Goal: Transaction & Acquisition: Purchase product/service

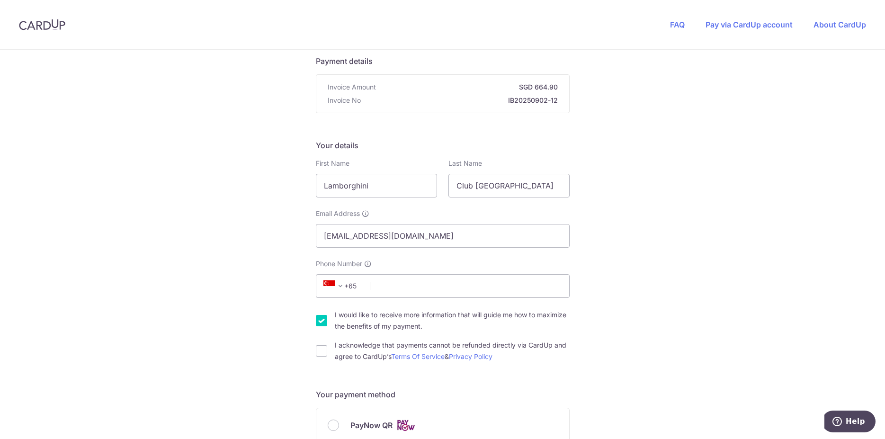
scroll to position [145, 0]
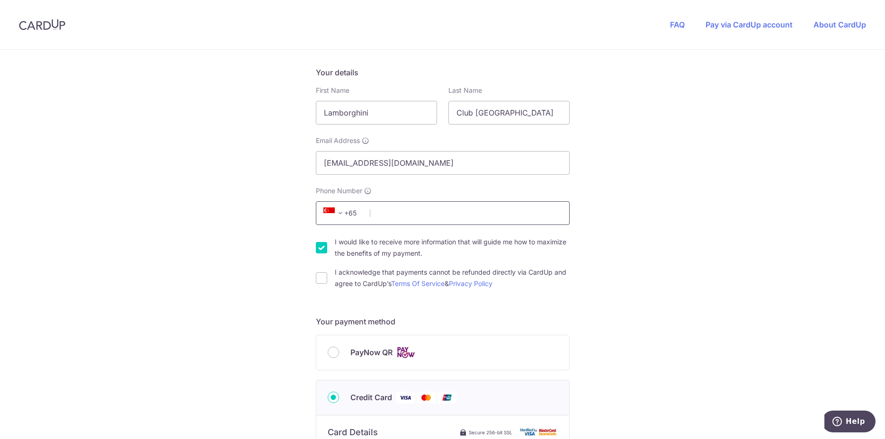
click at [398, 210] on input "Phone Number" at bounding box center [443, 213] width 254 height 24
type input "91889224"
click at [321, 278] on input "I acknowledge that payments cannot be refunded directly via CardUp and agree to…" at bounding box center [321, 277] width 11 height 11
checkbox input "true"
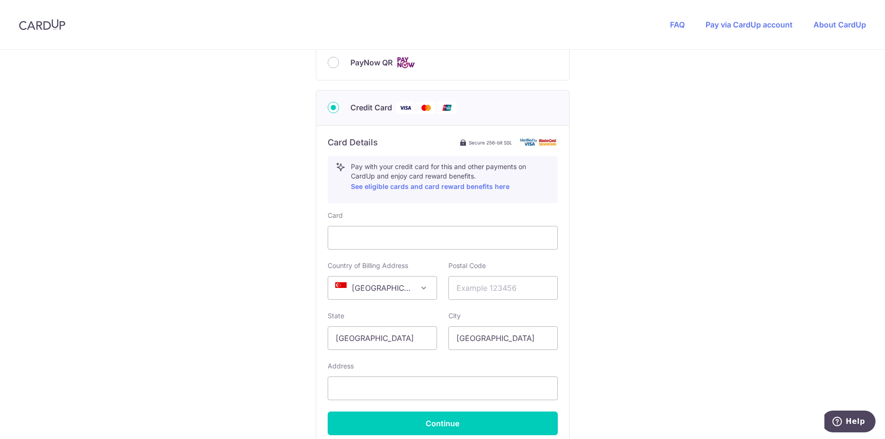
scroll to position [535, 0]
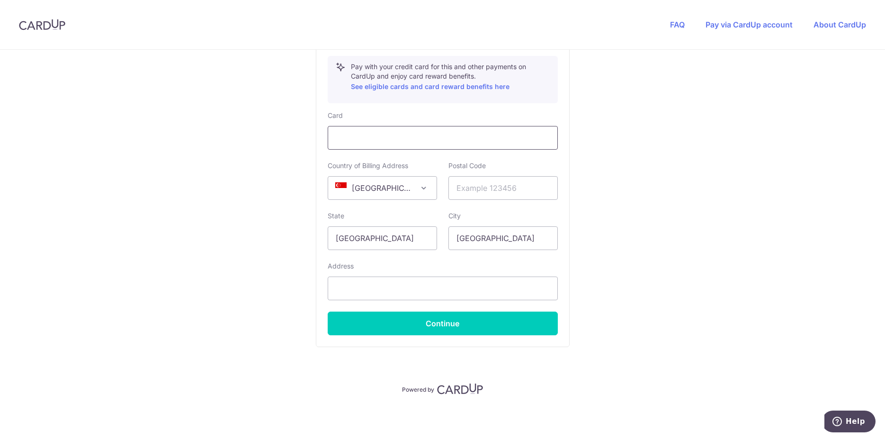
click at [402, 145] on div at bounding box center [443, 138] width 230 height 24
click at [484, 190] on input "text" at bounding box center [502, 188] width 109 height 24
type input "2"
type input "159096"
click at [375, 291] on input "text" at bounding box center [443, 289] width 230 height 24
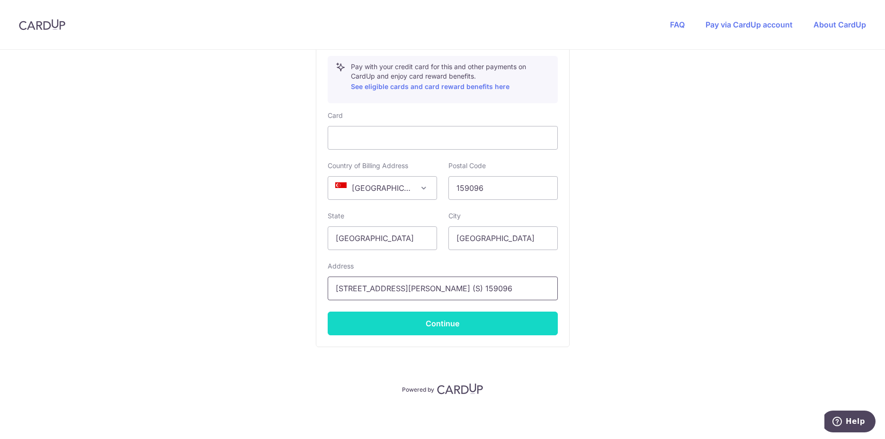
type input "[STREET_ADDRESS][PERSON_NAME] (S) 159096"
click at [463, 325] on button "Continue" at bounding box center [443, 324] width 230 height 24
type input "**** 7534"
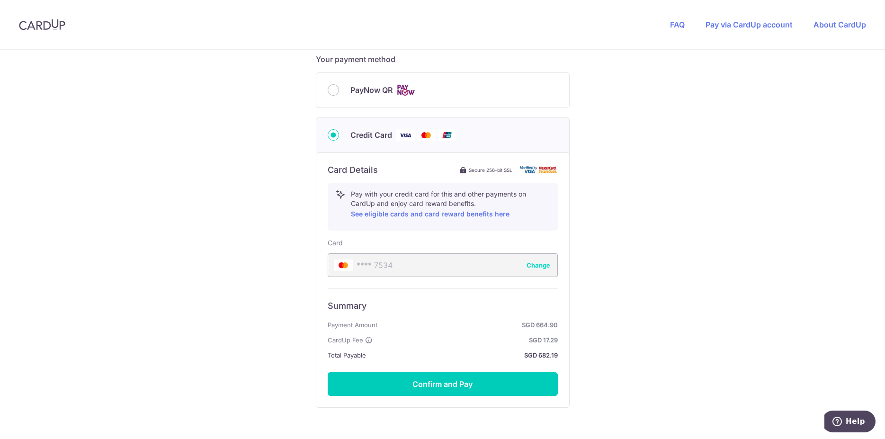
scroll to position [453, 0]
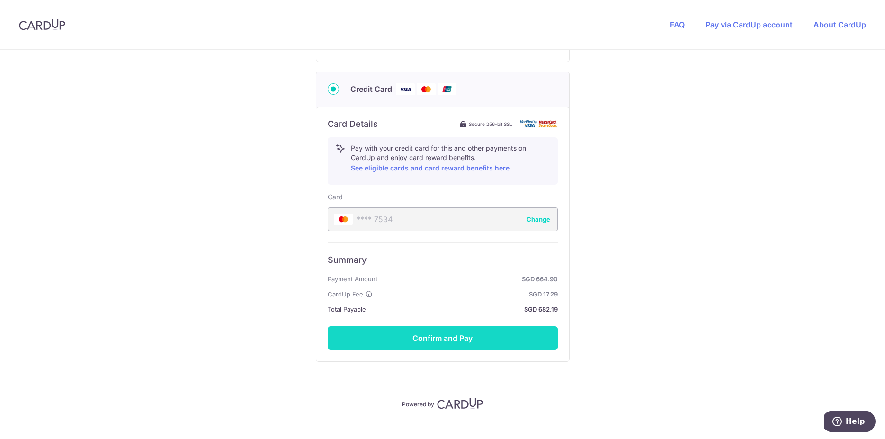
click at [470, 342] on button "Confirm and Pay" at bounding box center [443, 338] width 230 height 24
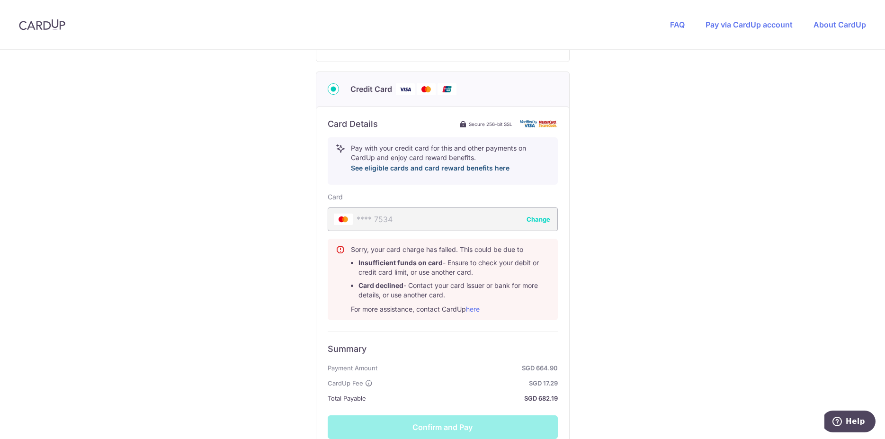
click at [473, 171] on link "See eligible cards and card reward benefits here" at bounding box center [430, 168] width 159 height 8
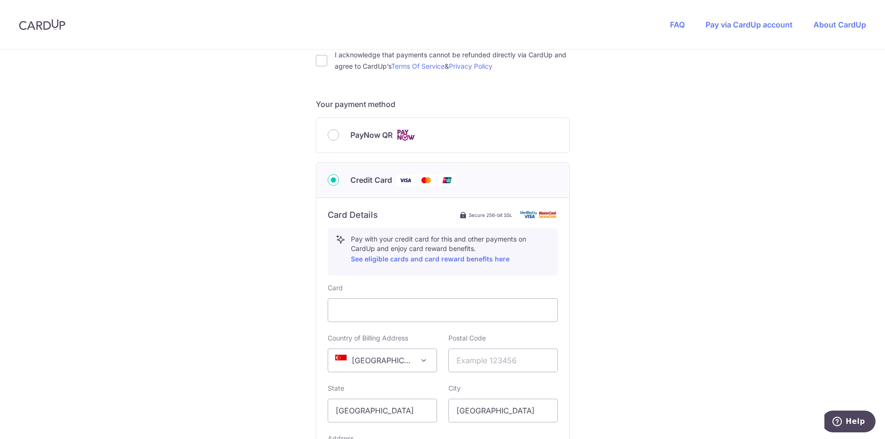
scroll to position [386, 0]
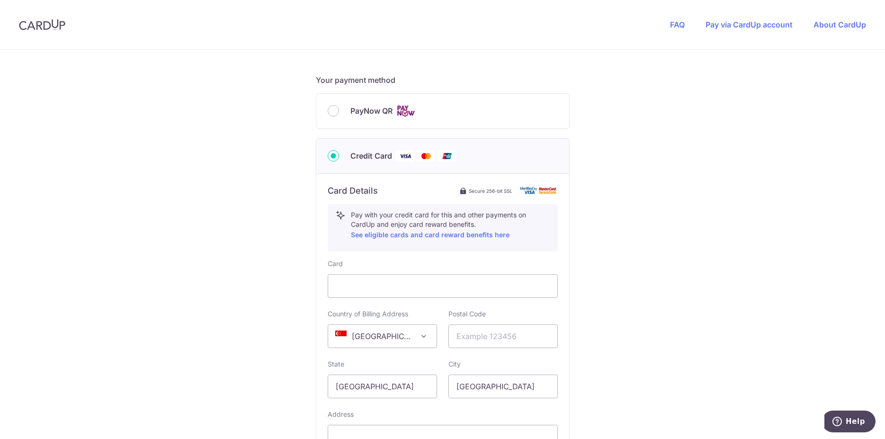
click at [358, 107] on span "PayNow QR" at bounding box center [371, 110] width 42 height 11
click at [339, 107] on input "PayNow QR" at bounding box center [333, 110] width 11 height 11
radio input "true"
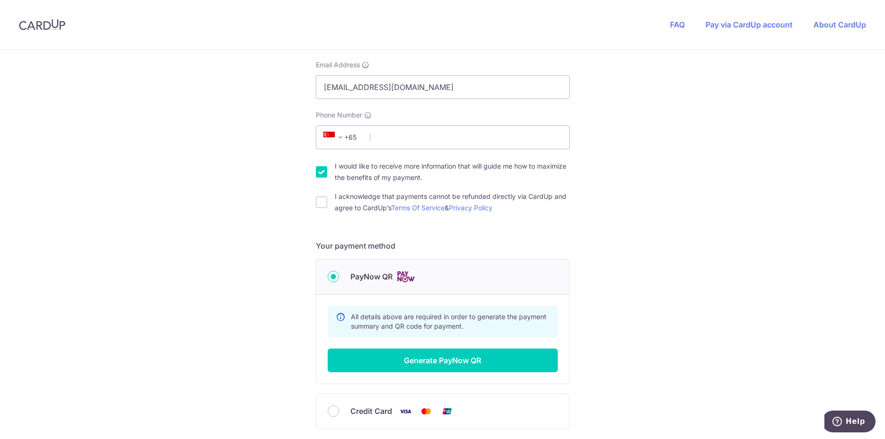
scroll to position [241, 0]
